Goal: Task Accomplishment & Management: Manage account settings

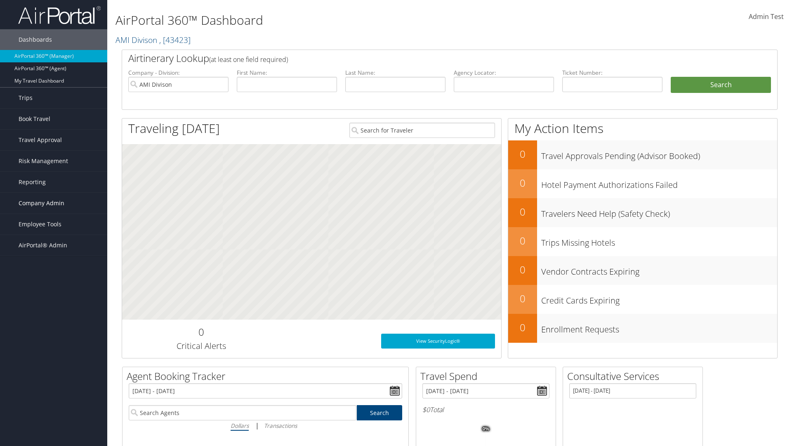
click at [54, 203] on span "Company Admin" at bounding box center [42, 203] width 46 height 21
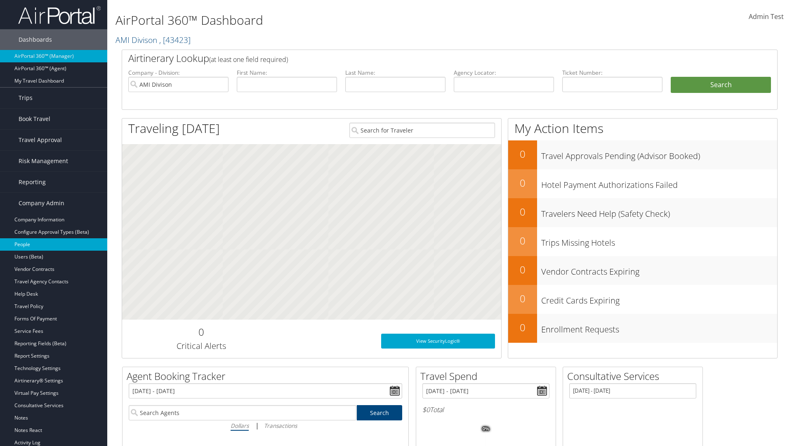
click at [54, 244] on link "People" at bounding box center [53, 244] width 107 height 12
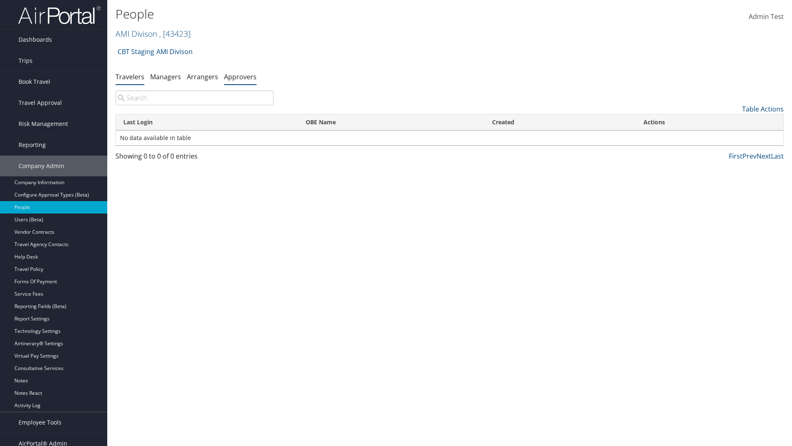
click at [240, 76] on link "Approvers" at bounding box center [240, 76] width 33 height 9
